Goal: Task Accomplishment & Management: Use online tool/utility

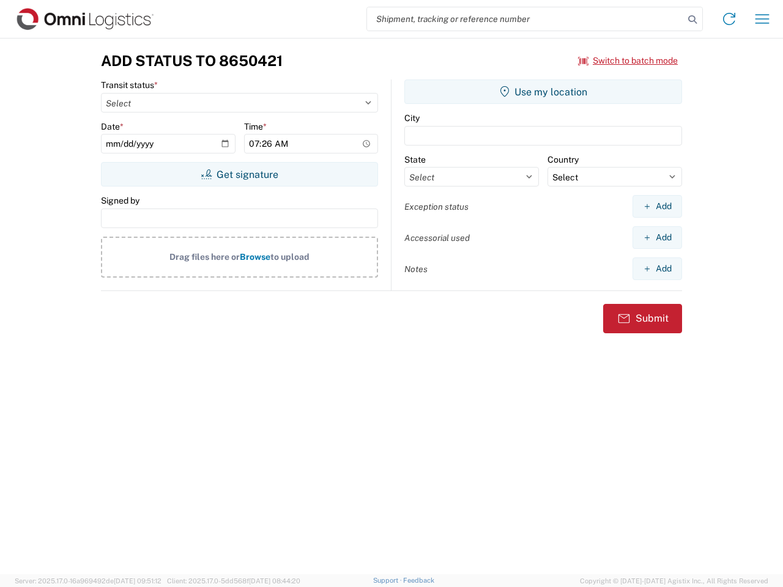
click at [525, 19] on input "search" at bounding box center [525, 18] width 317 height 23
click at [692, 20] on icon at bounding box center [692, 19] width 17 height 17
click at [729, 19] on icon at bounding box center [729, 19] width 20 height 20
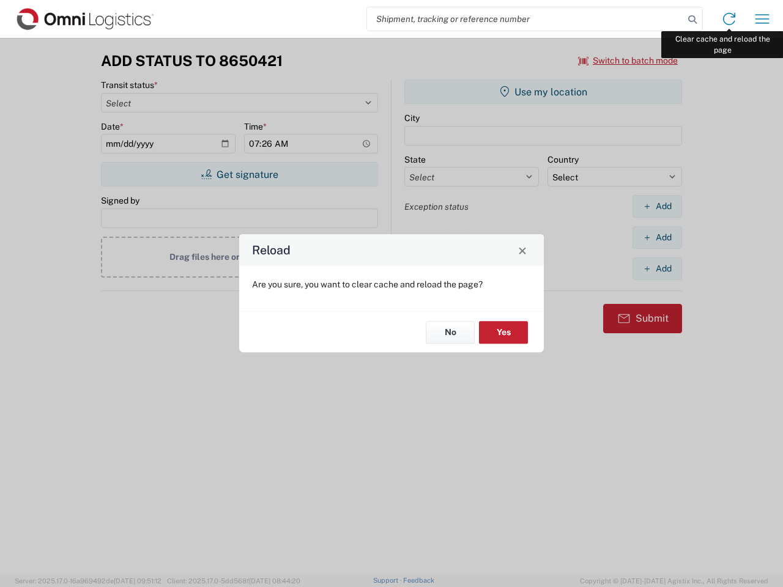
click at [762, 19] on div "Reload Are you sure, you want to clear cache and reload the page? No Yes" at bounding box center [391, 293] width 783 height 587
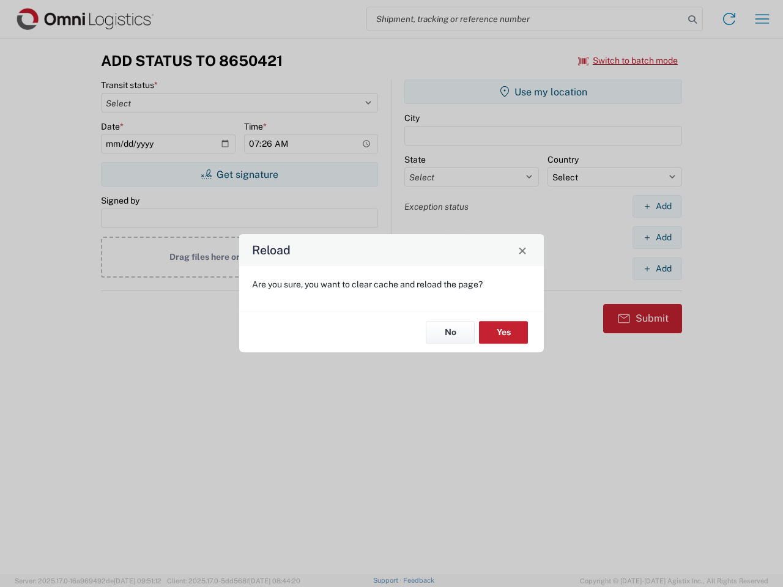
click at [628, 61] on div "Reload Are you sure, you want to clear cache and reload the page? No Yes" at bounding box center [391, 293] width 783 height 587
click at [239, 174] on div "Reload Are you sure, you want to clear cache and reload the page? No Yes" at bounding box center [391, 293] width 783 height 587
click at [543, 92] on div "Reload Are you sure, you want to clear cache and reload the page? No Yes" at bounding box center [391, 293] width 783 height 587
click at [657, 206] on div "Reload Are you sure, you want to clear cache and reload the page? No Yes" at bounding box center [391, 293] width 783 height 587
click at [657, 237] on div "Reload Are you sure, you want to clear cache and reload the page? No Yes" at bounding box center [391, 293] width 783 height 587
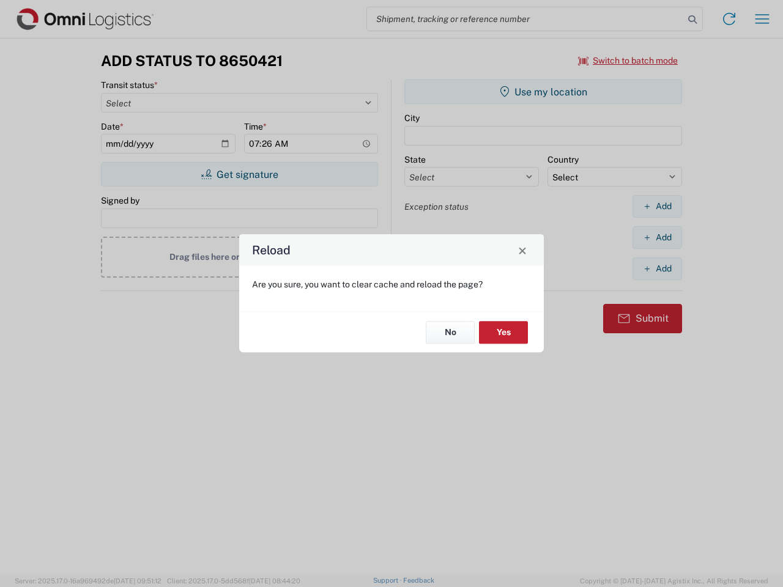
click at [657, 268] on div "Reload Are you sure, you want to clear cache and reload the page? No Yes" at bounding box center [391, 293] width 783 height 587
